Goal: Browse casually

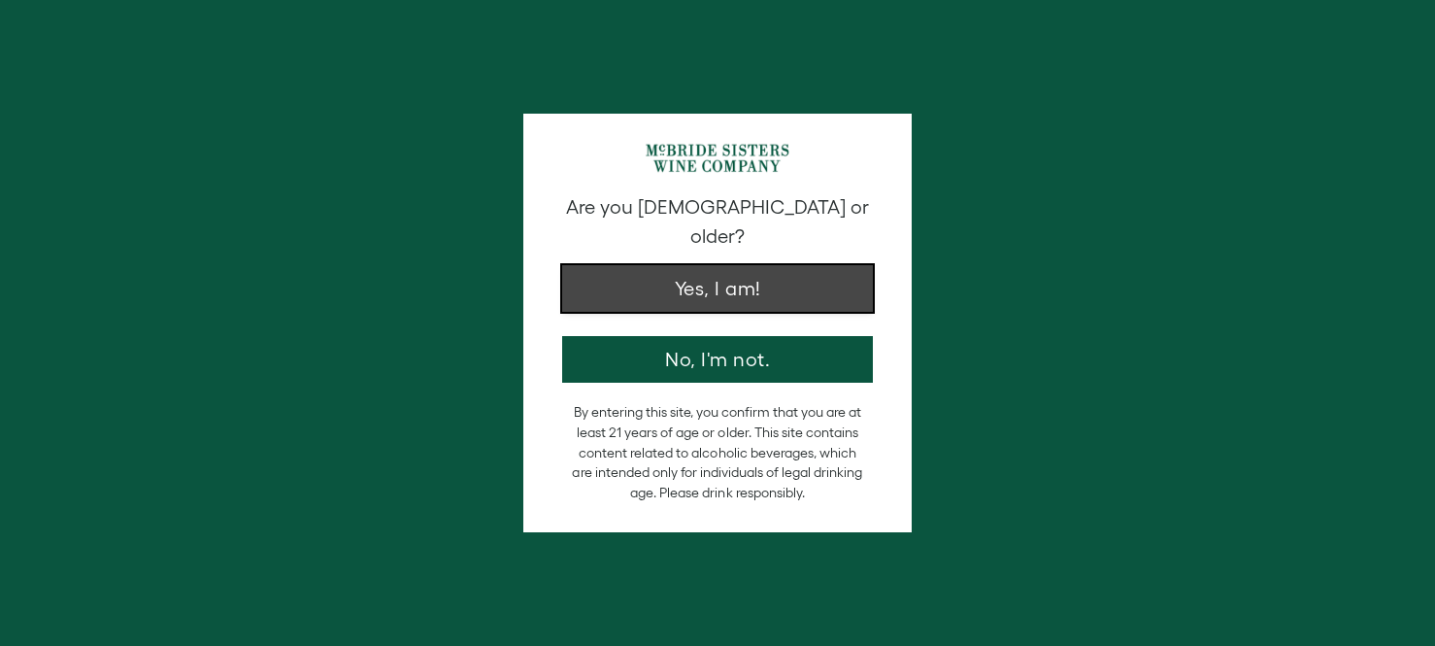
click at [740, 267] on button "Yes, I am!" at bounding box center [717, 288] width 311 height 47
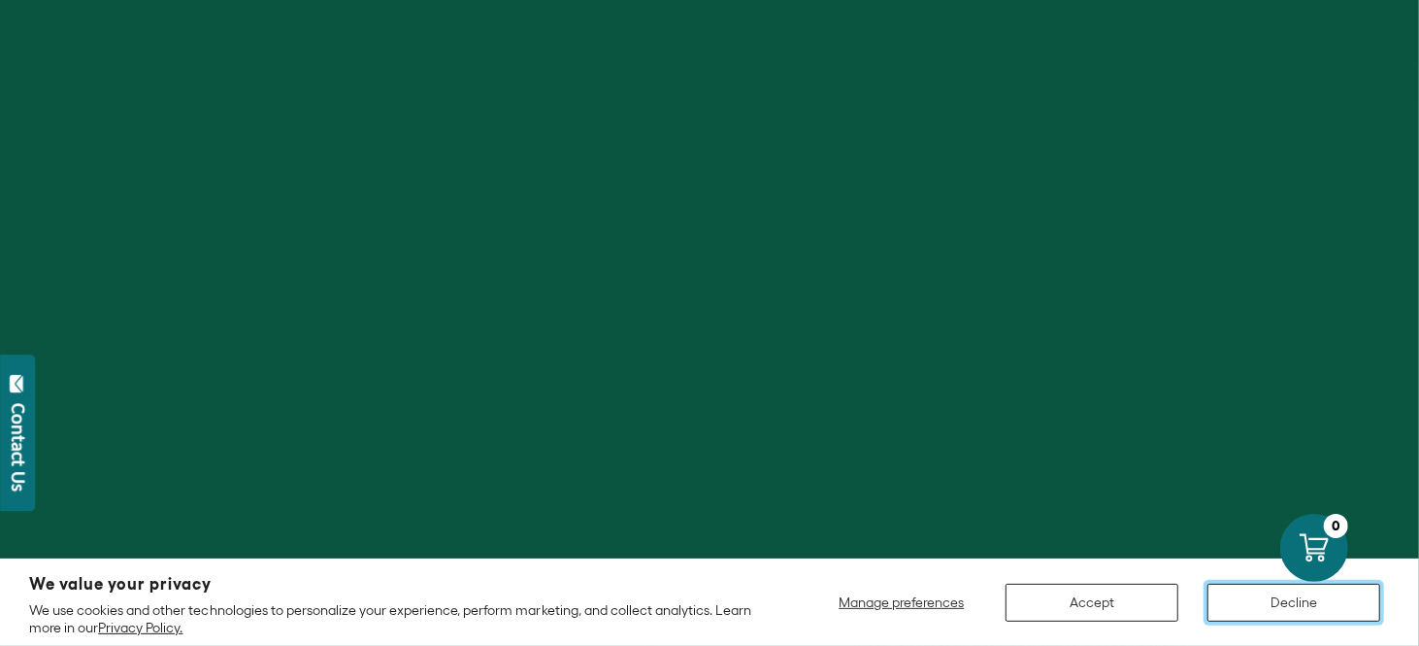
click at [1296, 603] on button "Decline" at bounding box center [1294, 602] width 173 height 38
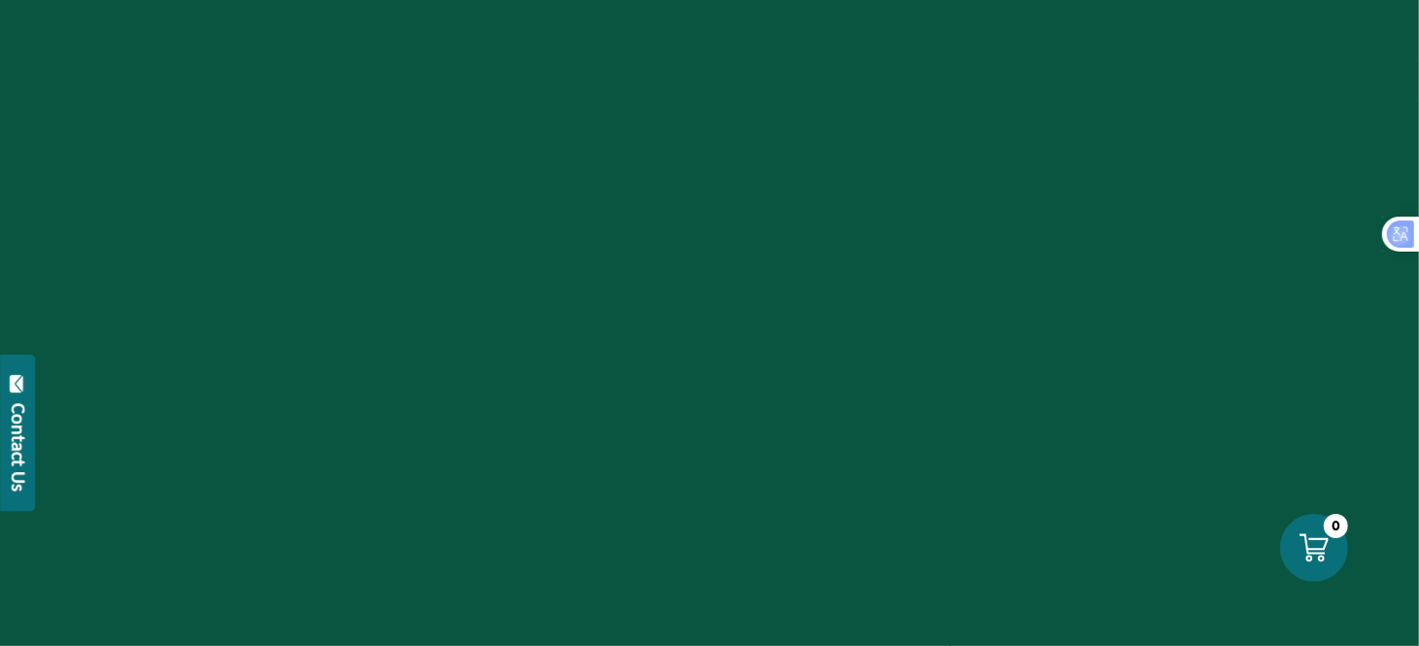
scroll to position [388, 0]
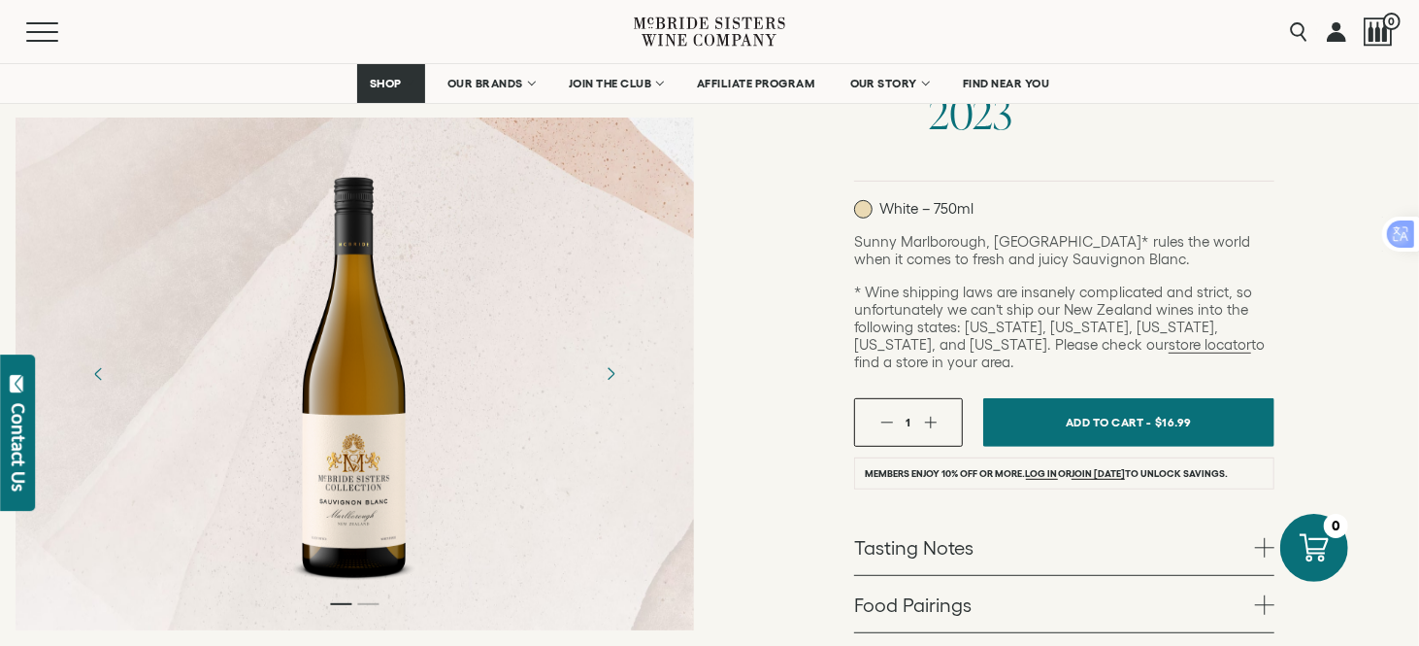
click at [316, 430] on div at bounding box center [355, 373] width 150 height 437
click at [411, 428] on div at bounding box center [355, 373] width 150 height 437
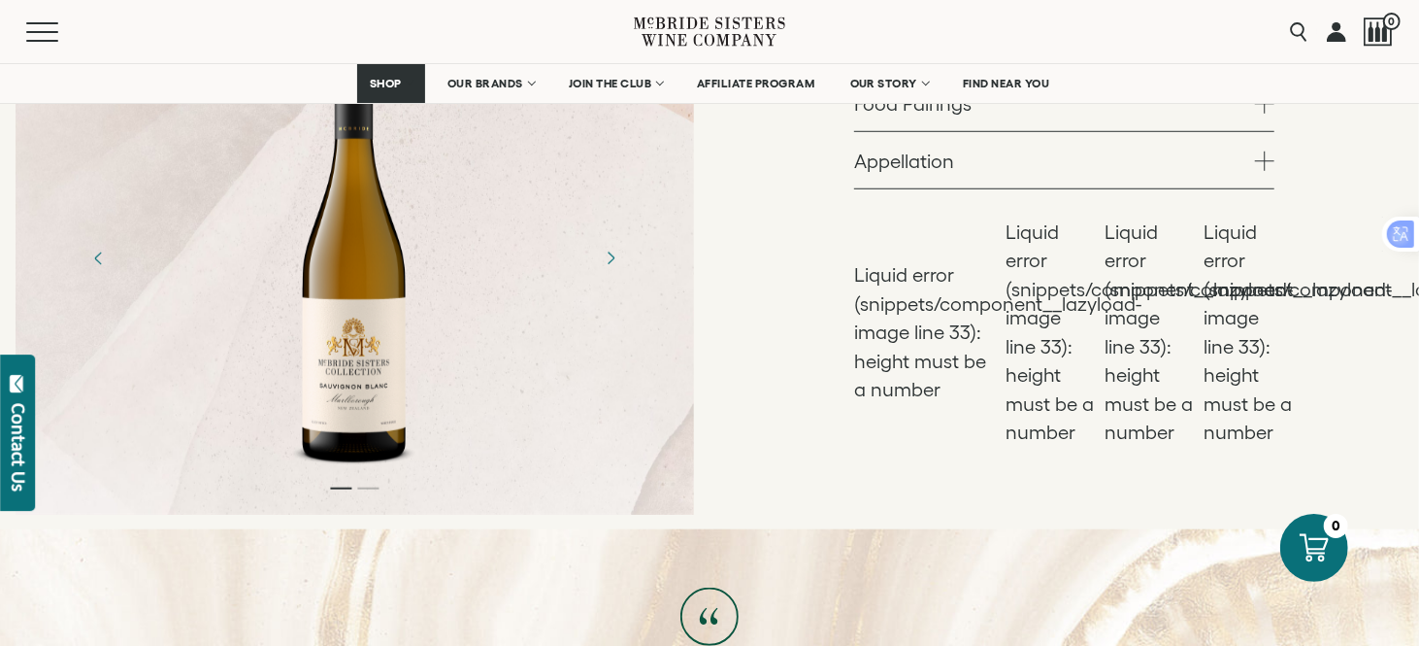
scroll to position [777, 0]
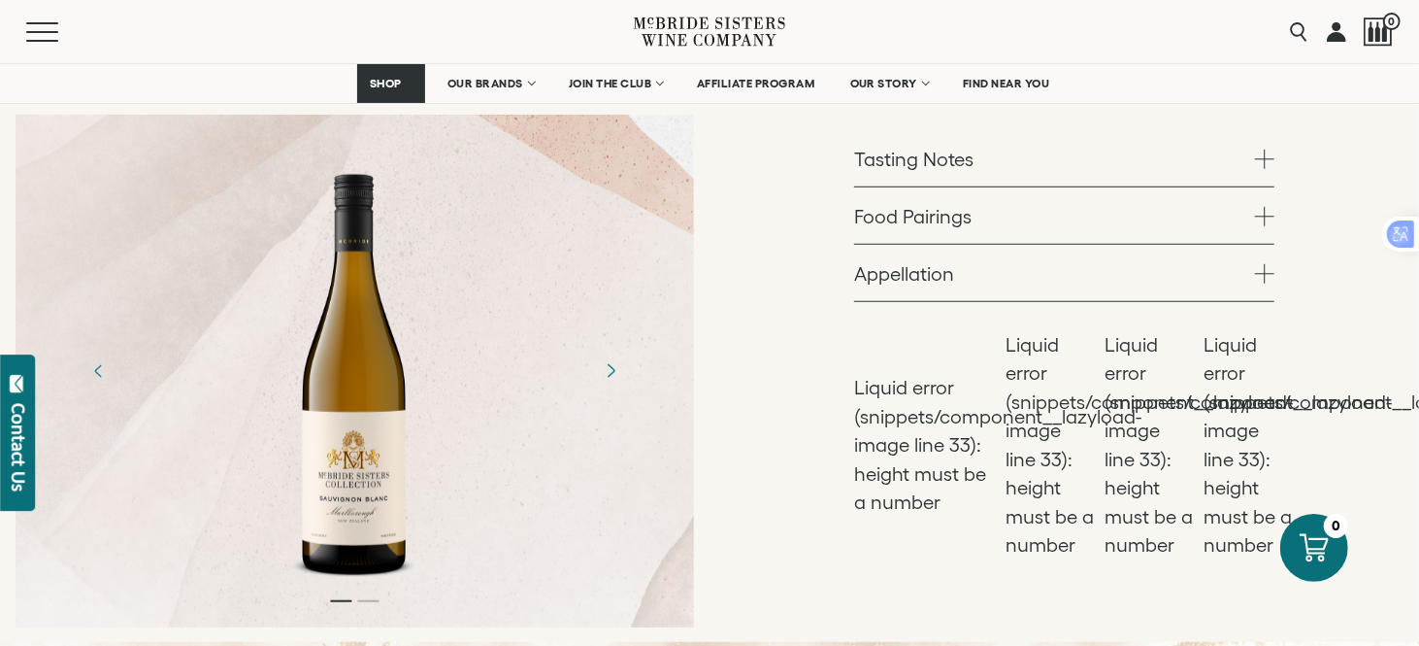
click at [611, 353] on icon "Next" at bounding box center [610, 370] width 34 height 34
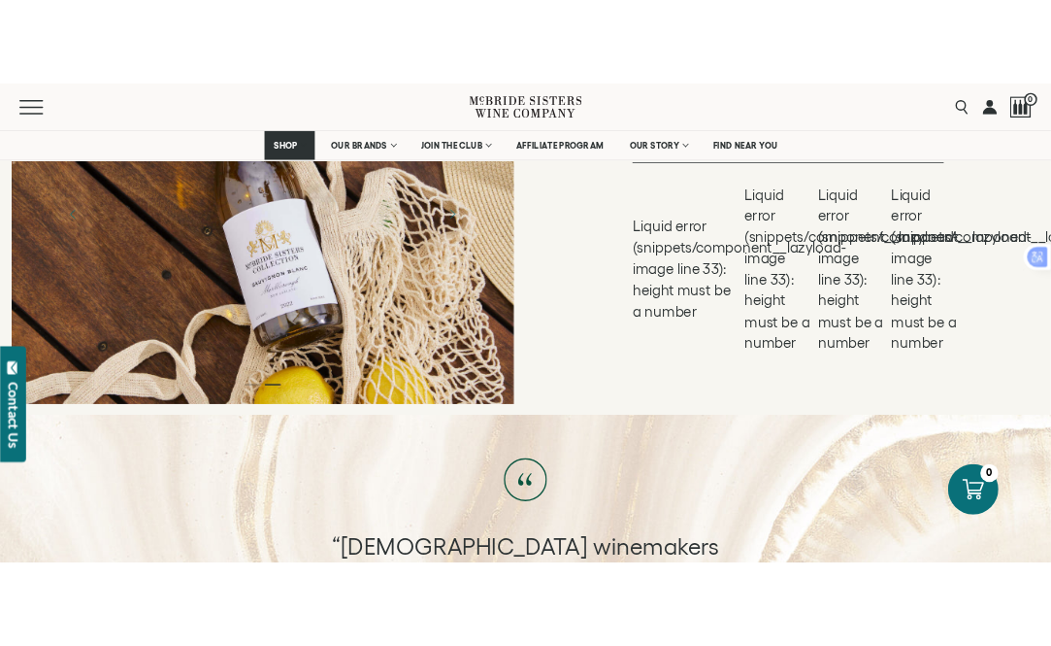
scroll to position [874, 0]
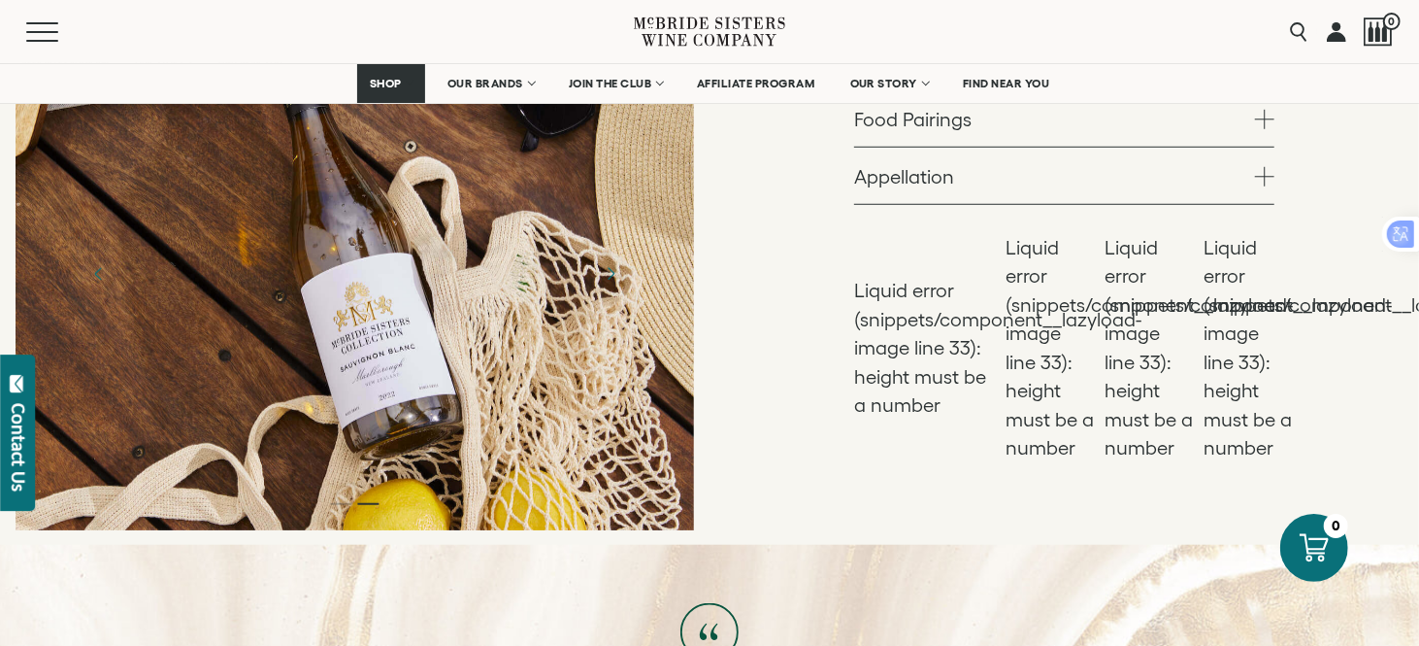
click at [374, 344] on div at bounding box center [355, 273] width 679 height 513
click at [592, 333] on div at bounding box center [355, 273] width 679 height 513
